Goal: Information Seeking & Learning: Learn about a topic

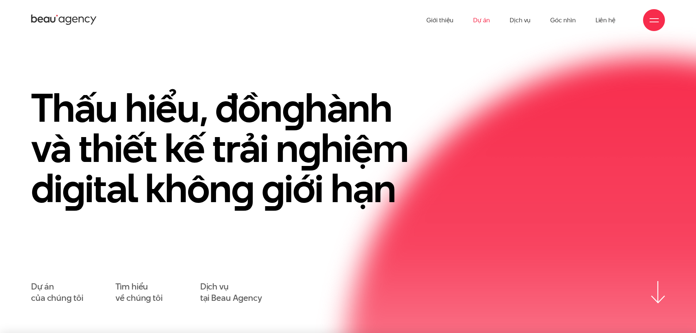
click at [481, 23] on link "Dự án" at bounding box center [481, 20] width 17 height 40
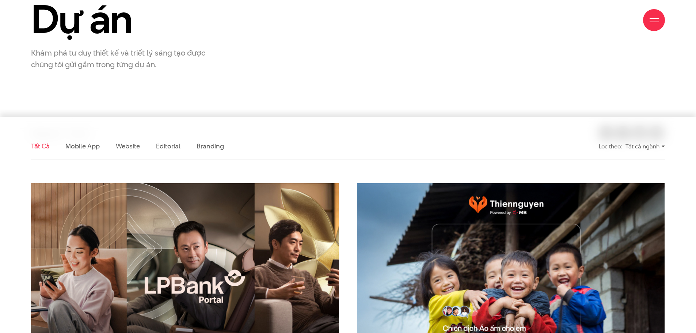
scroll to position [219, 0]
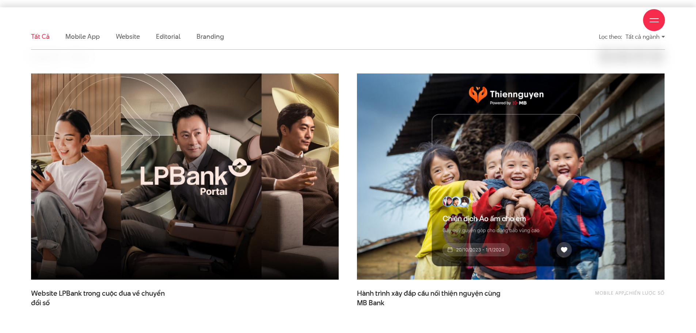
click at [143, 213] on img at bounding box center [185, 176] width 338 height 227
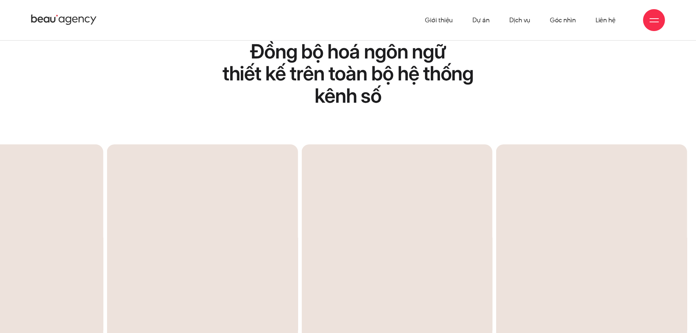
scroll to position [1753, 0]
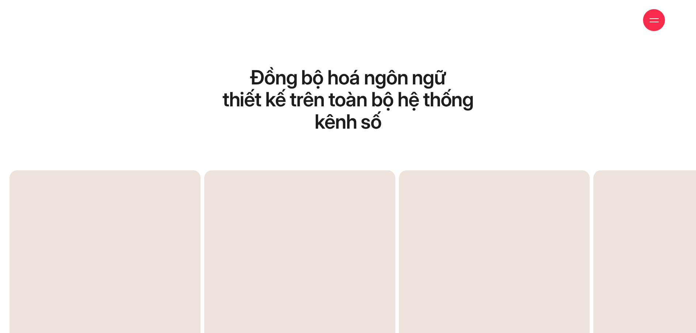
click at [246, 195] on div "Previous slide" at bounding box center [178, 308] width 339 height 277
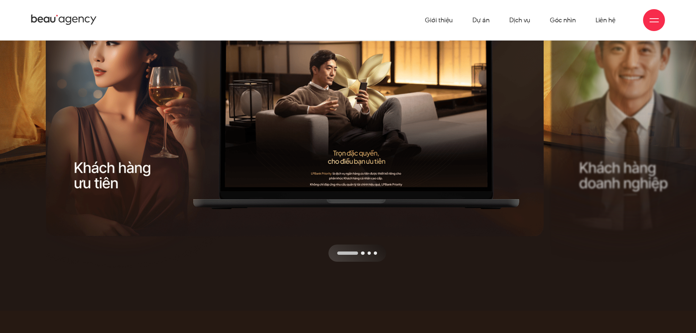
scroll to position [2629, 0]
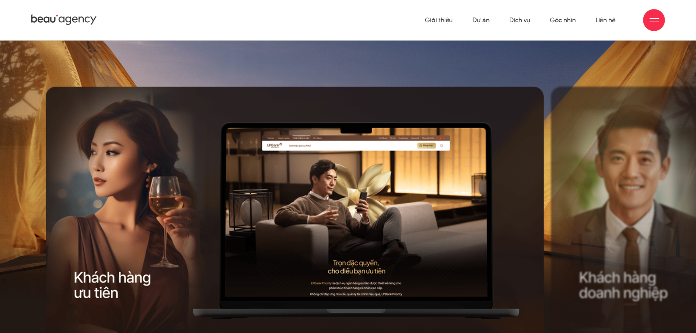
click at [112, 237] on div "Previous slide" at bounding box center [171, 229] width 251 height 284
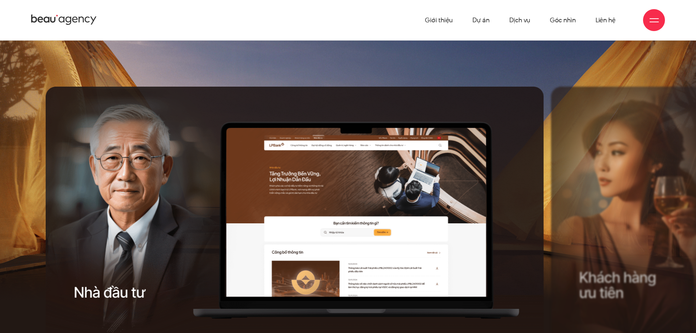
click at [335, 203] on div "Next slide" at bounding box center [422, 229] width 251 height 284
drag, startPoint x: 356, startPoint y: 216, endPoint x: 214, endPoint y: 174, distance: 148.0
click at [147, 219] on div "Previous slide" at bounding box center [171, 229] width 251 height 284
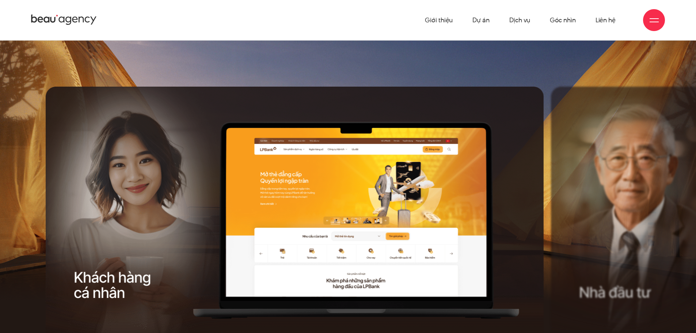
click at [120, 199] on div "Previous slide" at bounding box center [171, 229] width 251 height 284
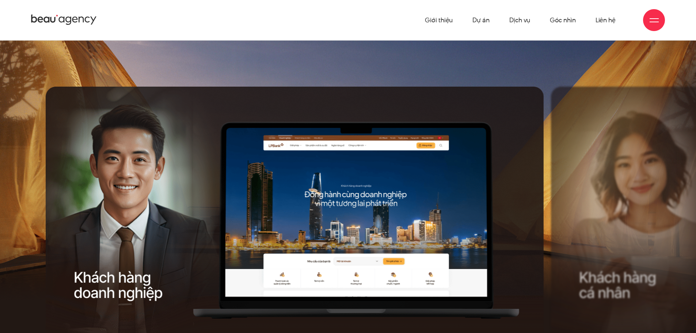
click at [172, 209] on div "Previous slide" at bounding box center [171, 229] width 251 height 284
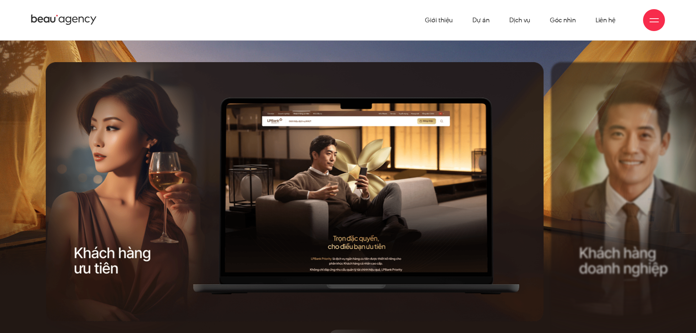
scroll to position [2592, 0]
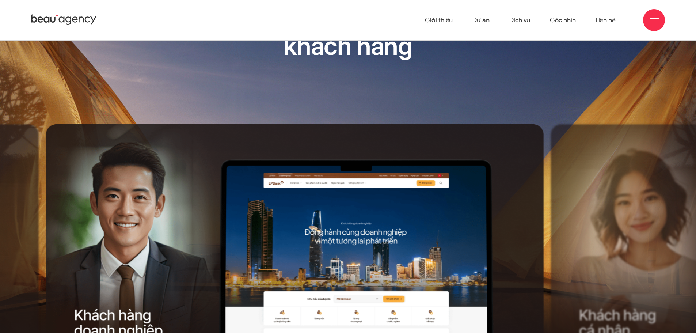
click at [484, 186] on div "Next slide" at bounding box center [422, 266] width 251 height 284
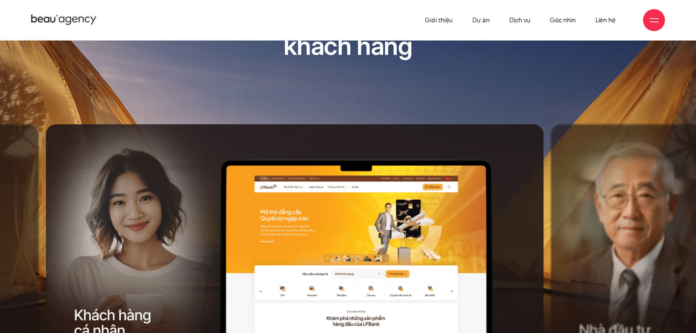
click at [508, 216] on div "Next slide" at bounding box center [422, 266] width 251 height 284
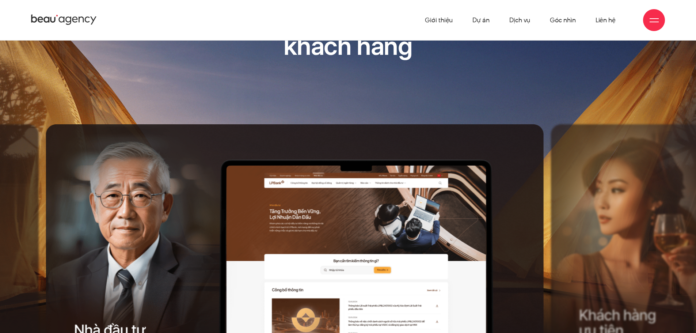
click at [176, 192] on div "Previous slide" at bounding box center [171, 266] width 251 height 284
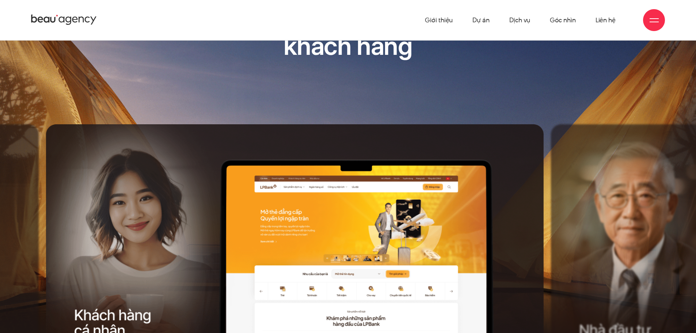
click at [258, 190] on div "Previous slide" at bounding box center [171, 266] width 251 height 284
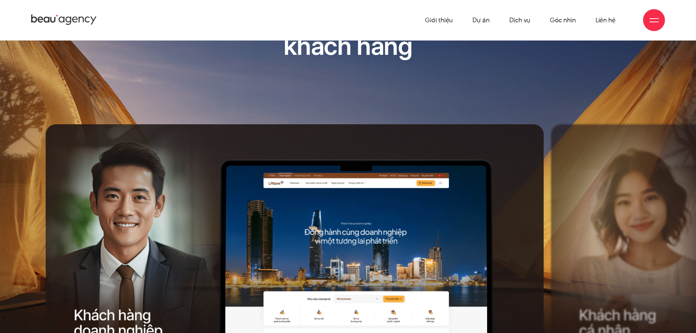
click at [499, 202] on div "Next slide" at bounding box center [422, 266] width 251 height 284
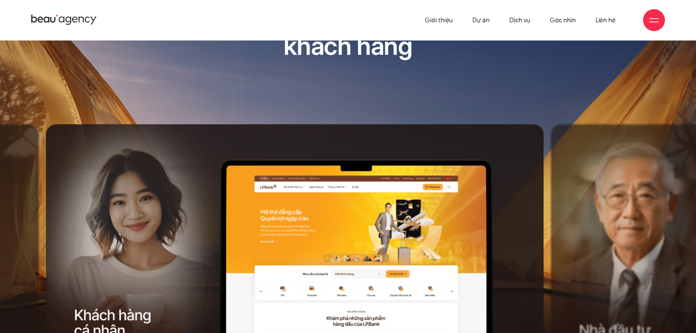
click at [506, 201] on div "Next slide" at bounding box center [422, 266] width 251 height 284
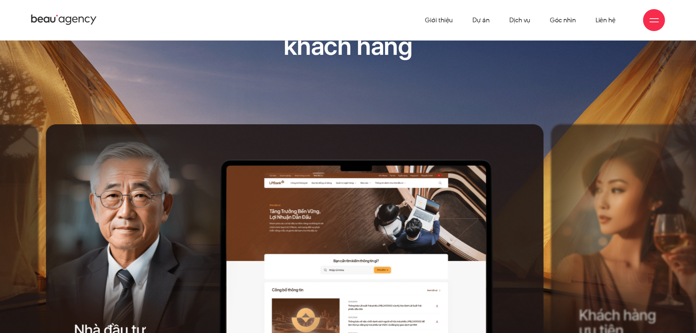
click at [506, 201] on div "Next slide" at bounding box center [422, 266] width 251 height 284
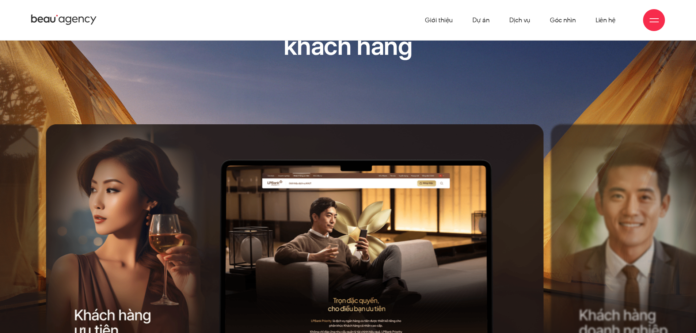
click at [506, 201] on div "Next slide" at bounding box center [422, 266] width 251 height 284
click at [511, 199] on div "Next slide" at bounding box center [422, 266] width 251 height 284
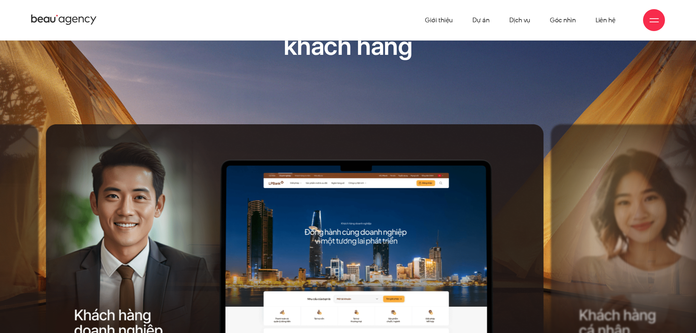
click at [511, 199] on div "Next slide" at bounding box center [422, 266] width 251 height 284
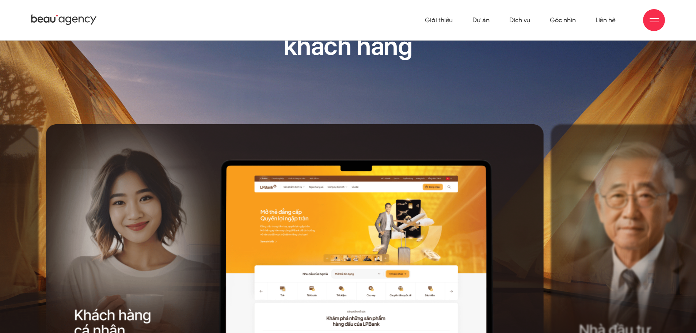
click at [511, 199] on div "Next slide" at bounding box center [422, 266] width 251 height 284
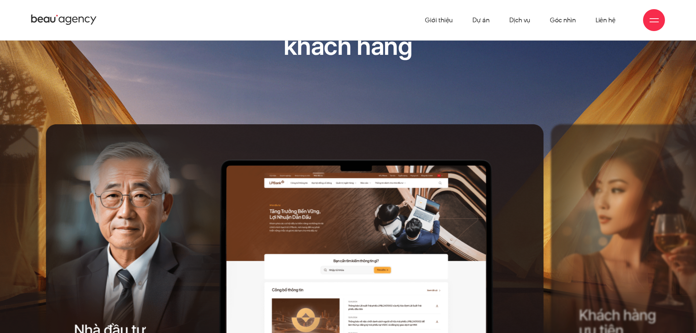
click at [499, 218] on div "Next slide" at bounding box center [422, 266] width 251 height 284
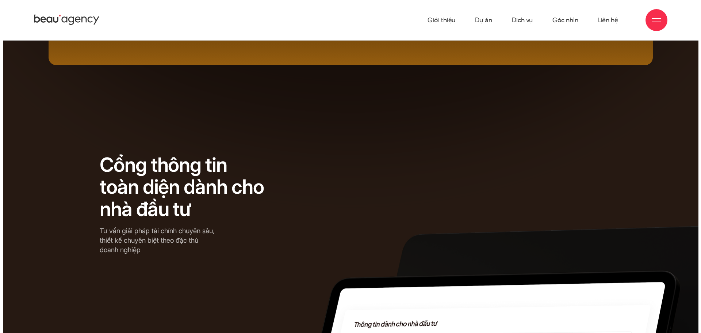
scroll to position [0, 0]
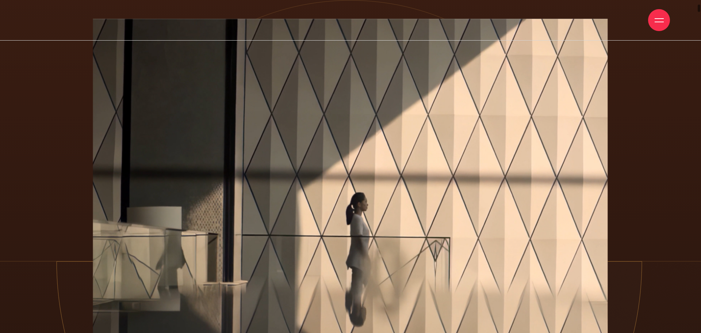
click at [661, 11] on div at bounding box center [659, 20] width 22 height 22
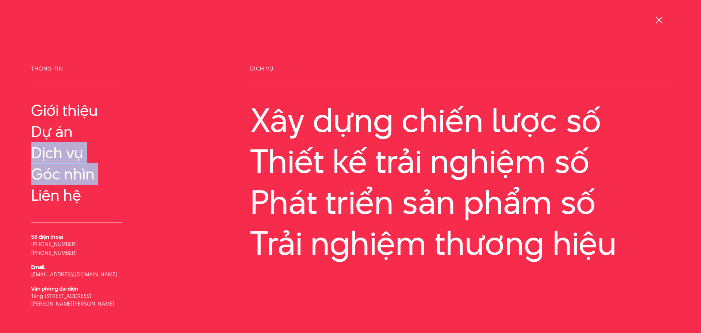
drag, startPoint x: 0, startPoint y: 160, endPoint x: 19, endPoint y: 241, distance: 83.3
click at [17, 233] on div "Thông tin Giới thiệu Dự án Số điện thoại Email" at bounding box center [350, 194] width 701 height 256
